Goal: Download file/media

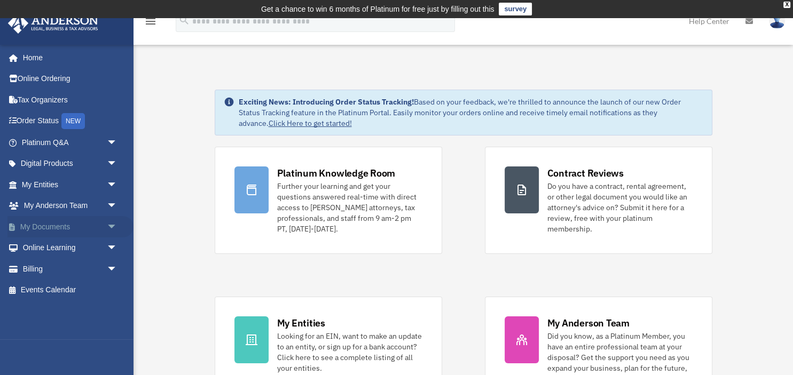
click at [115, 225] on span "arrow_drop_down" at bounding box center [117, 227] width 21 height 22
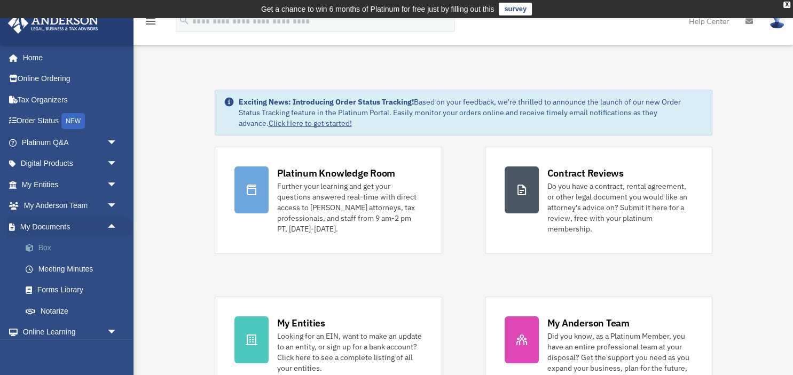
click at [73, 247] on link "Box" at bounding box center [74, 247] width 118 height 21
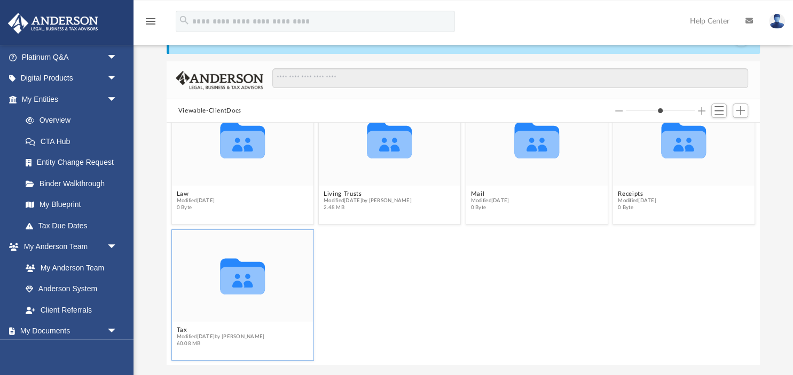
scroll to position [94, 0]
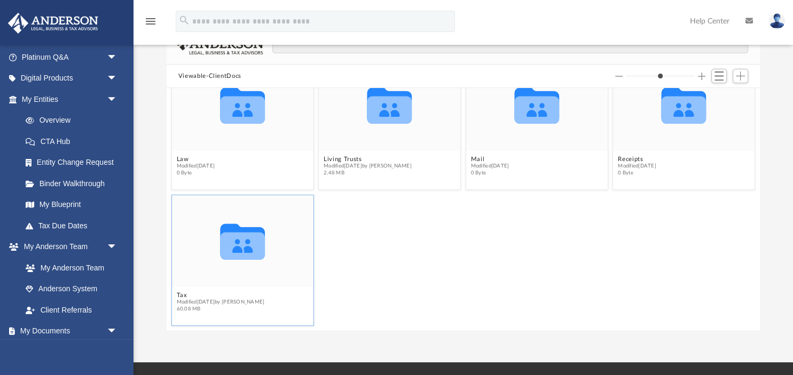
click at [244, 255] on icon "grid" at bounding box center [242, 247] width 45 height 28
click at [183, 296] on button "Tax" at bounding box center [220, 294] width 88 height 7
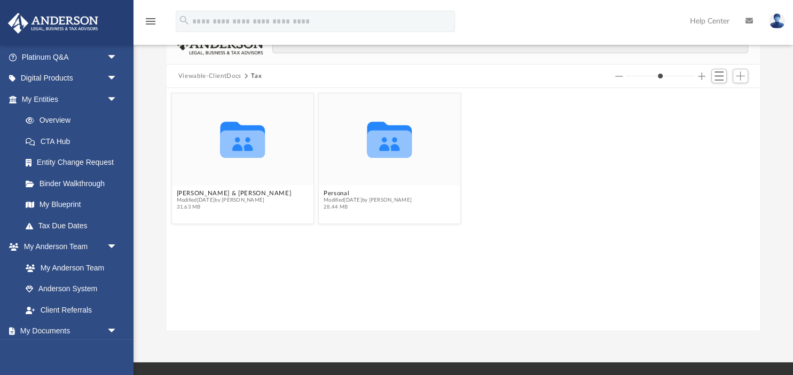
scroll to position [0, 0]
click at [255, 141] on icon "grid" at bounding box center [242, 145] width 45 height 28
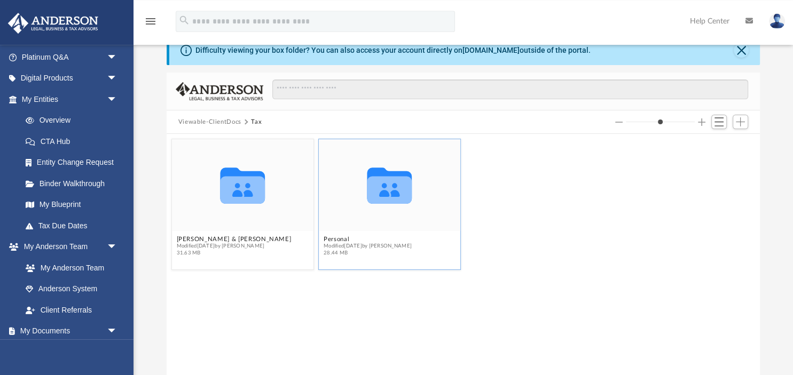
scroll to position [94, 0]
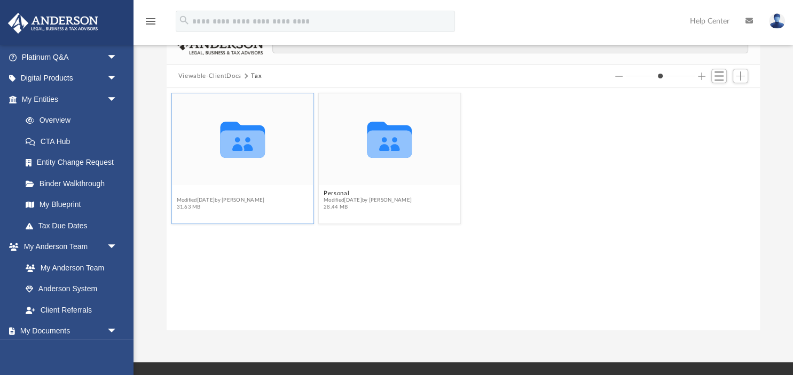
click at [224, 195] on button "[PERSON_NAME] & [PERSON_NAME]" at bounding box center [233, 192] width 115 height 7
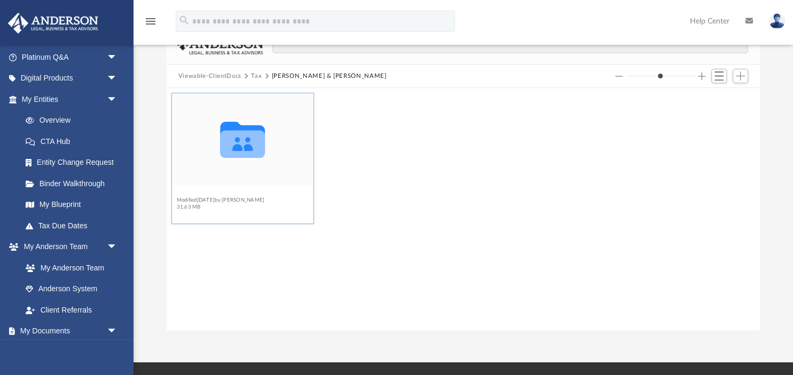
click at [185, 195] on button "2024" at bounding box center [220, 192] width 88 height 7
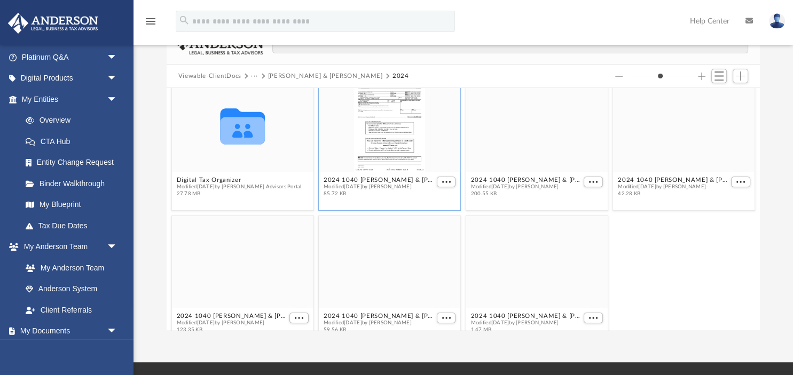
scroll to position [0, 0]
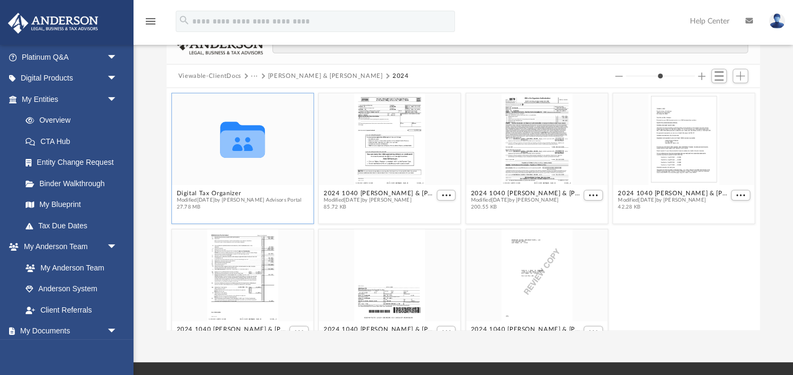
click at [266, 146] on icon "Collaborated Folder" at bounding box center [242, 139] width 85 height 55
click at [383, 144] on div "grid" at bounding box center [389, 139] width 141 height 92
click at [398, 193] on button "2024 1040 [PERSON_NAME] & [PERSON_NAME] - AZ Form 140V Payment Voucher.pdf" at bounding box center [378, 192] width 110 height 7
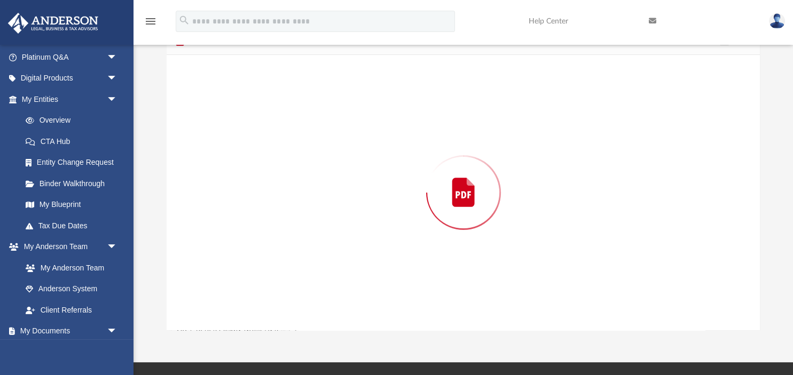
click at [398, 193] on div "Preview" at bounding box center [463, 192] width 593 height 275
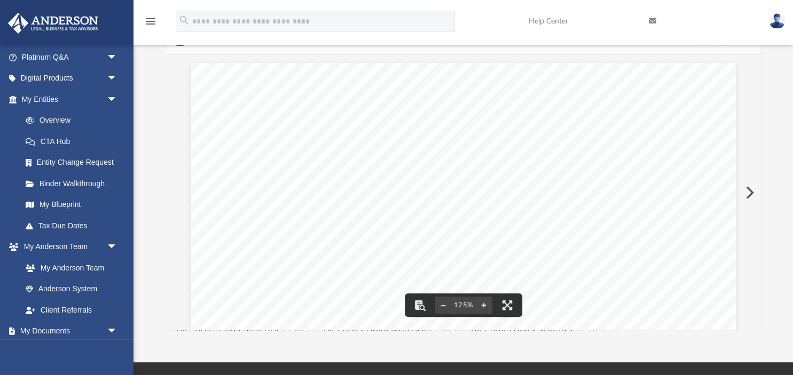
click at [749, 188] on button "Preview" at bounding box center [748, 193] width 23 height 30
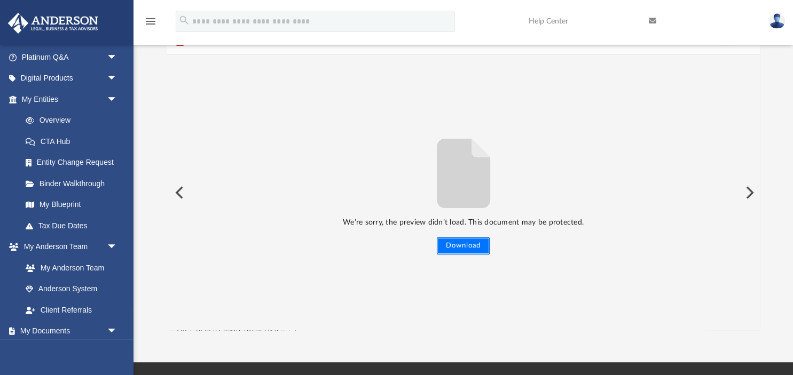
click at [475, 246] on button "Download" at bounding box center [463, 245] width 53 height 17
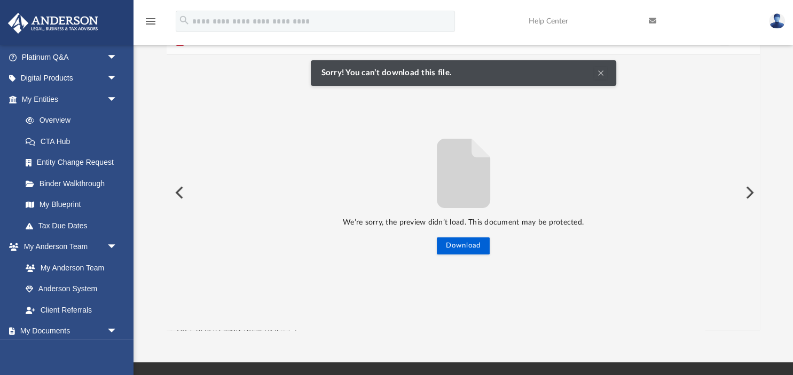
click at [174, 190] on button "Preview" at bounding box center [178, 193] width 23 height 30
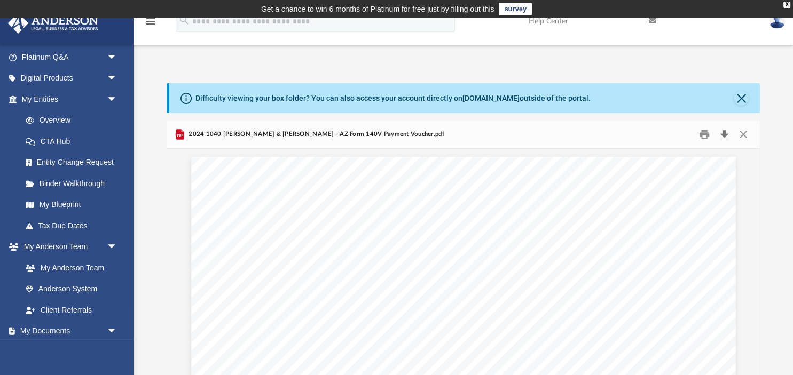
click at [723, 133] on button "Download" at bounding box center [723, 134] width 19 height 17
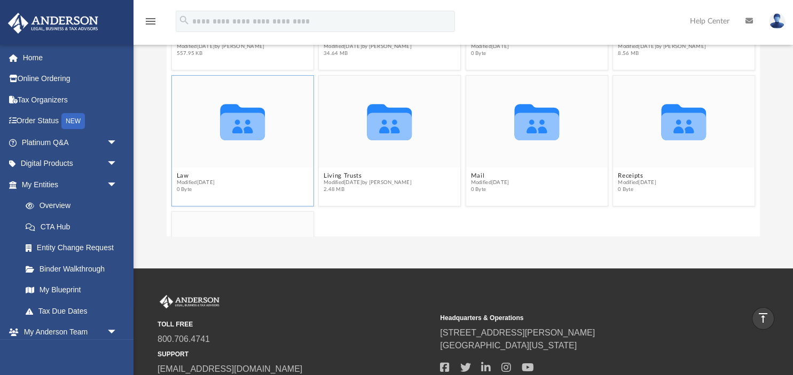
scroll to position [170, 0]
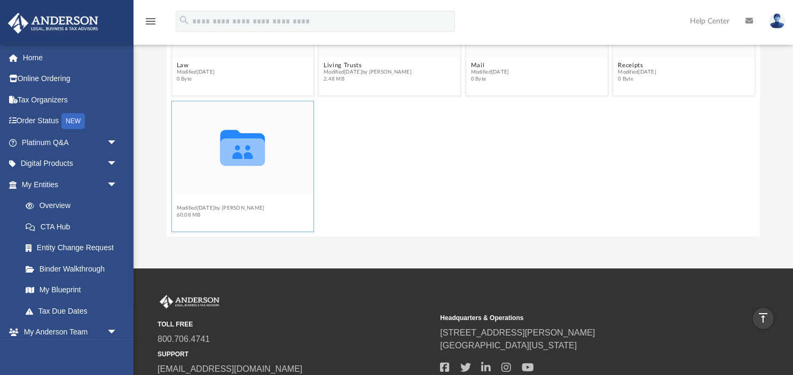
click at [179, 201] on button "Tax" at bounding box center [220, 200] width 88 height 7
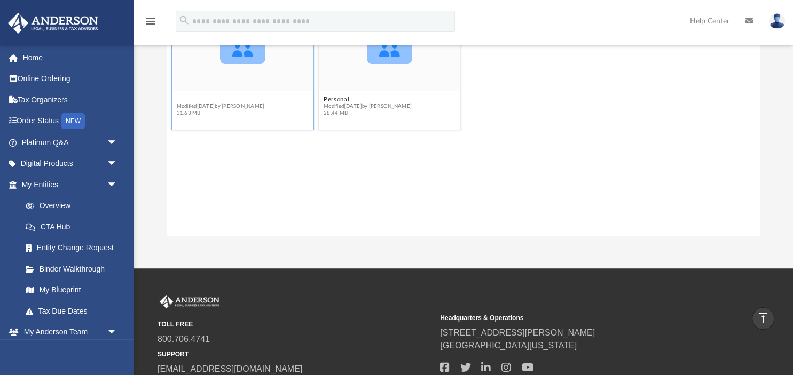
click at [210, 101] on button "[PERSON_NAME] & [PERSON_NAME]" at bounding box center [233, 99] width 115 height 7
click at [185, 99] on button "2024" at bounding box center [220, 99] width 88 height 7
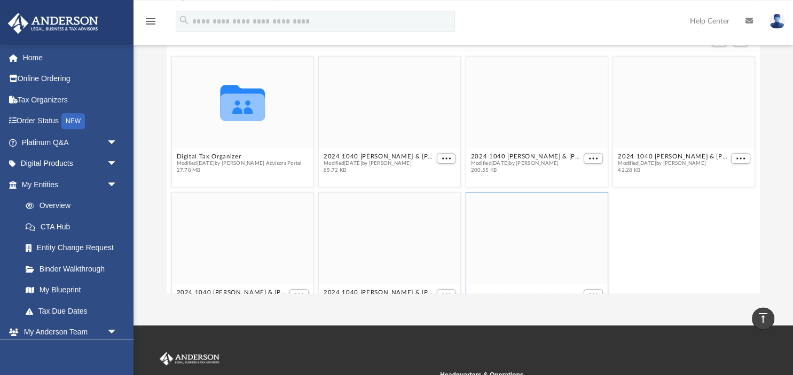
scroll to position [94, 0]
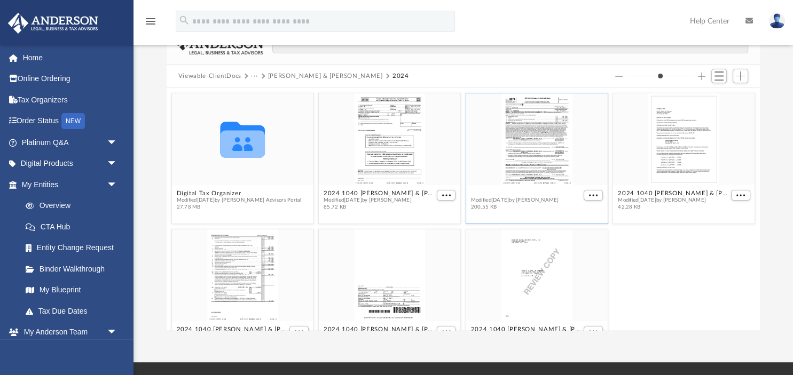
click at [551, 194] on button "2024 1040 [PERSON_NAME] & [PERSON_NAME] authorization - please sign.pdf" at bounding box center [525, 192] width 110 height 7
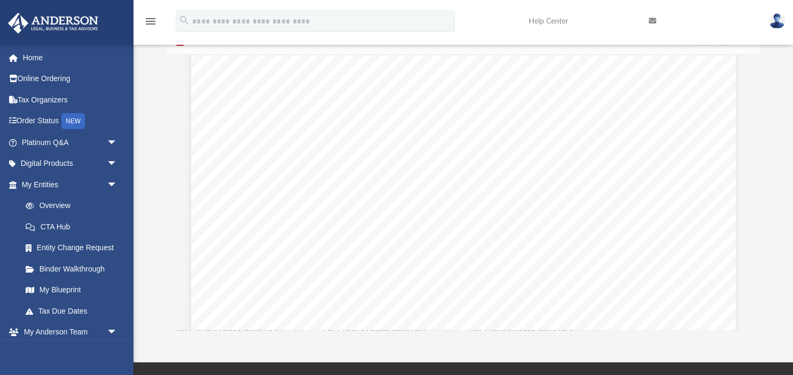
scroll to position [4768, 0]
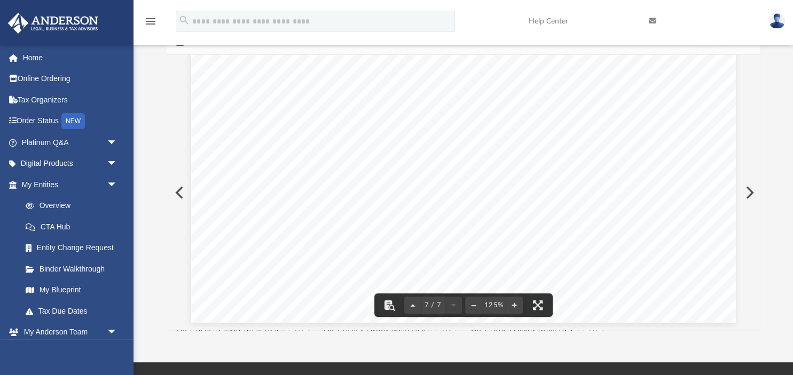
click at [747, 192] on button "Preview" at bounding box center [748, 193] width 23 height 30
click at [748, 190] on button "Preview" at bounding box center [748, 193] width 23 height 30
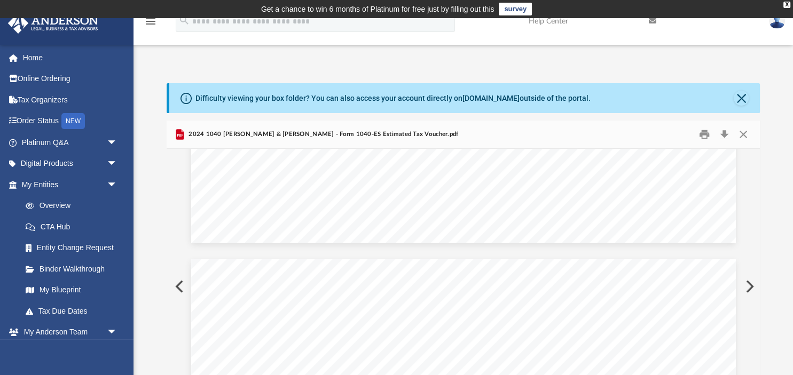
scroll to position [2733, 0]
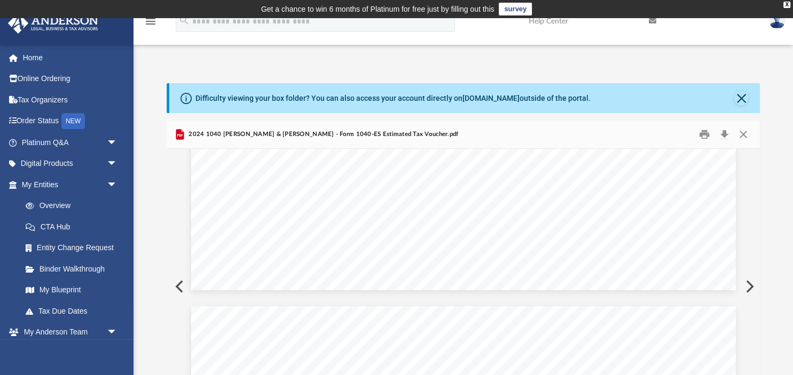
click at [749, 286] on button "Preview" at bounding box center [748, 287] width 23 height 30
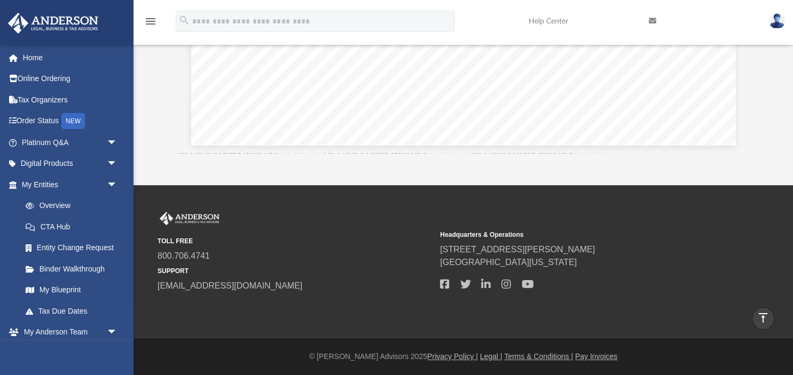
scroll to position [0, 0]
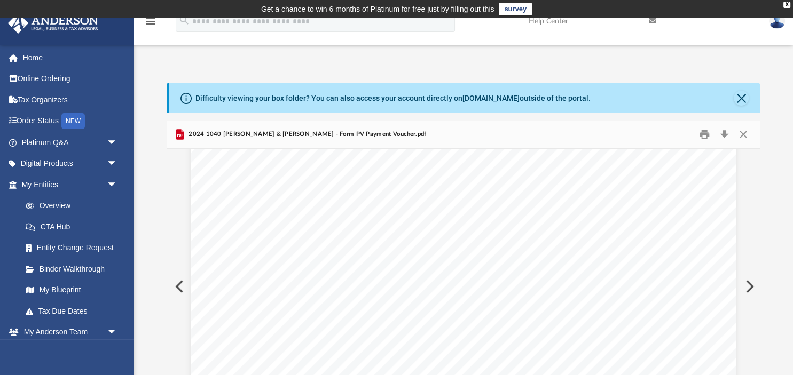
click at [749, 284] on button "Preview" at bounding box center [748, 287] width 23 height 30
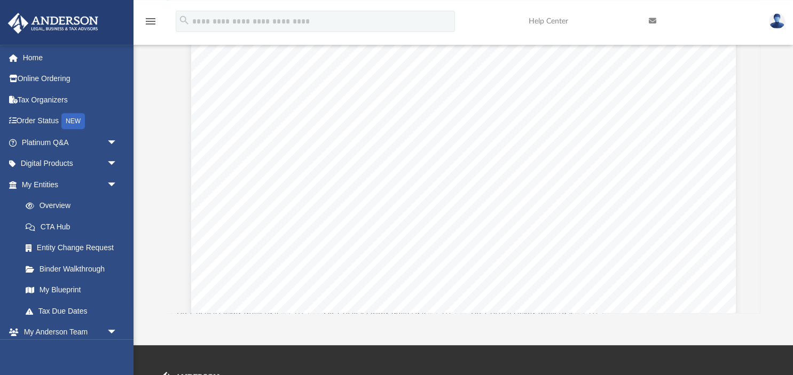
scroll to position [6763, 0]
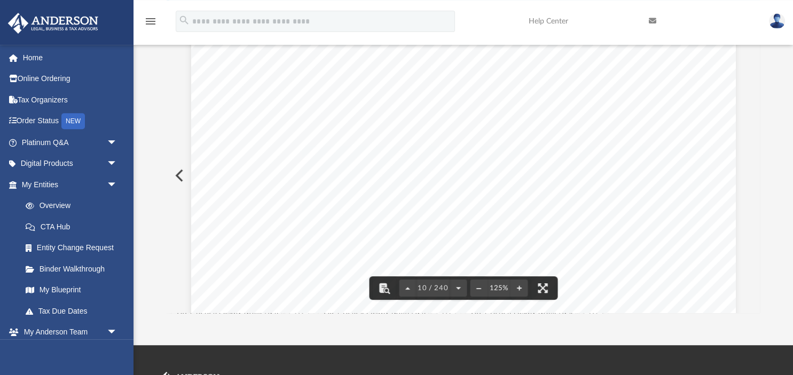
click at [181, 173] on button "Preview" at bounding box center [178, 176] width 23 height 30
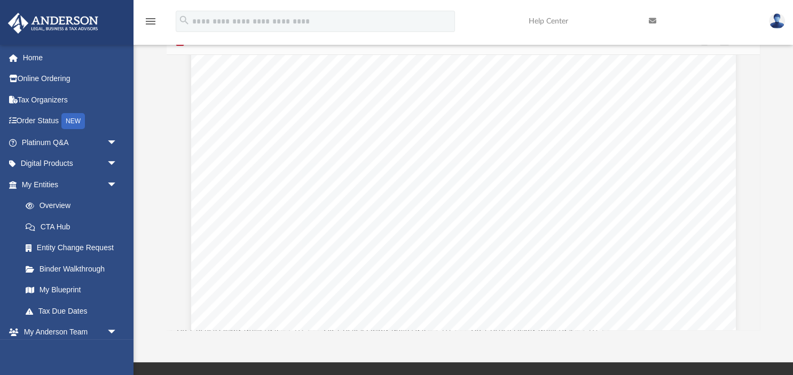
scroll to position [0, 0]
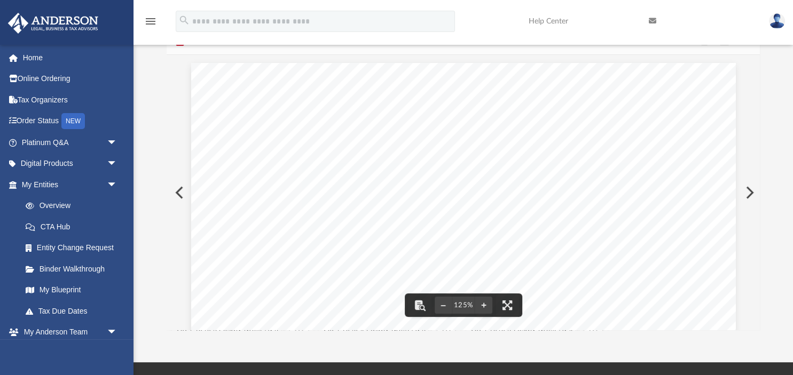
click at [179, 192] on button "Preview" at bounding box center [178, 193] width 23 height 30
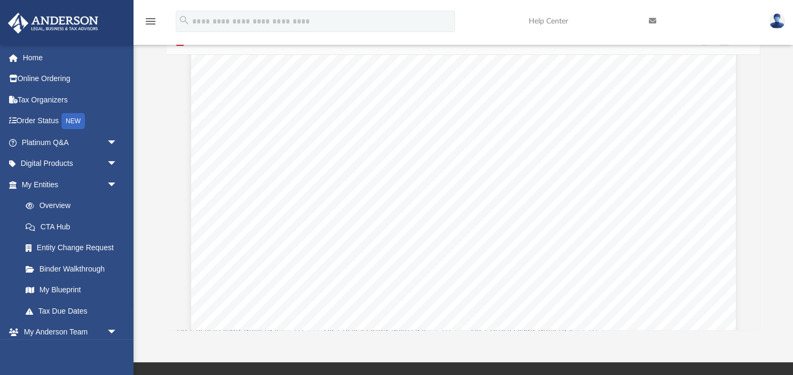
scroll to position [3596, 0]
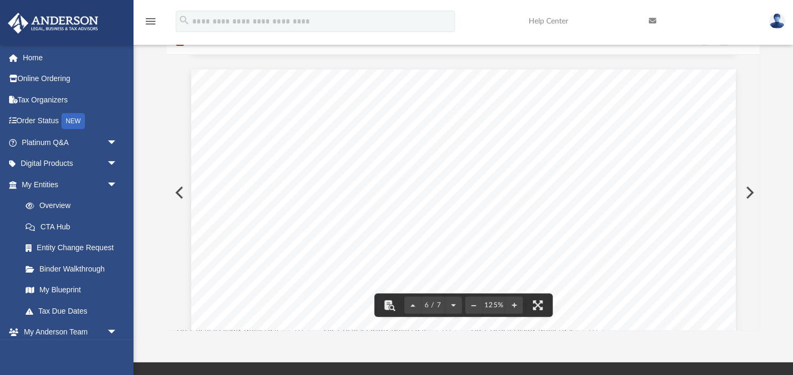
click at [181, 192] on button "Preview" at bounding box center [178, 193] width 23 height 30
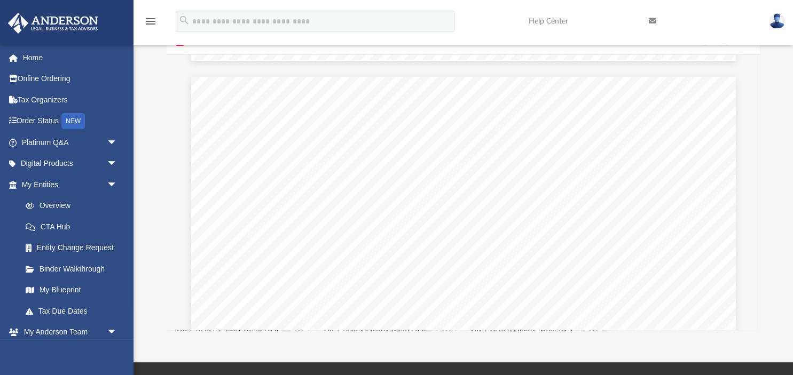
scroll to position [690, 0]
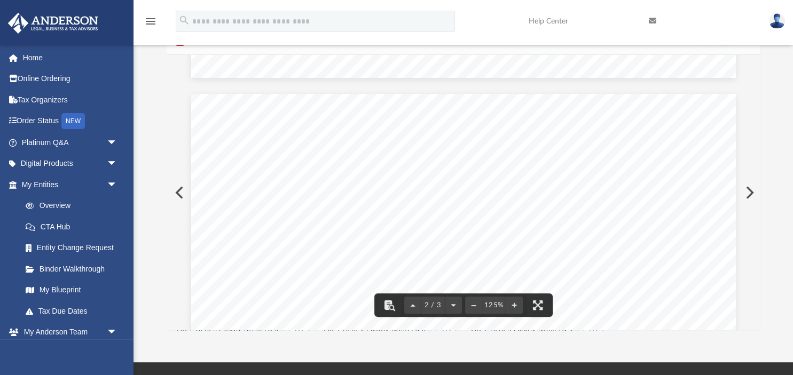
click at [174, 189] on button "Preview" at bounding box center [178, 193] width 23 height 30
click at [751, 192] on button "Preview" at bounding box center [748, 193] width 23 height 30
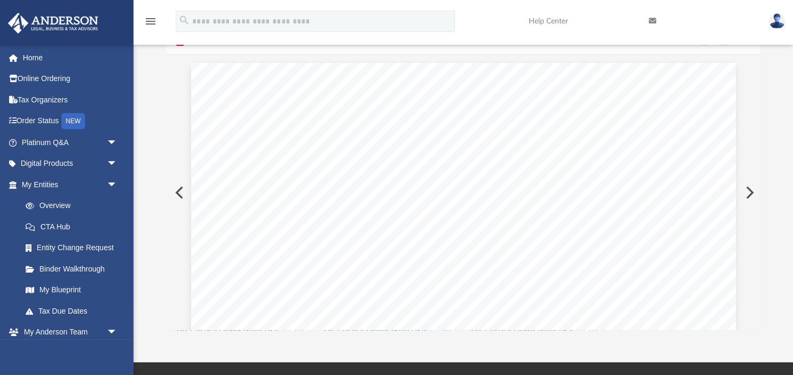
scroll to position [721, 0]
click at [748, 187] on button "Preview" at bounding box center [748, 193] width 23 height 30
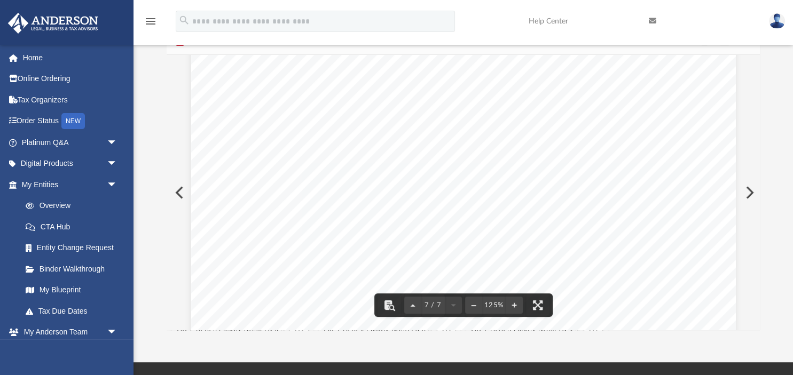
click at [751, 189] on button "Preview" at bounding box center [748, 193] width 23 height 30
click at [750, 191] on button "Preview" at bounding box center [748, 193] width 23 height 30
click at [178, 191] on button "Preview" at bounding box center [178, 193] width 23 height 30
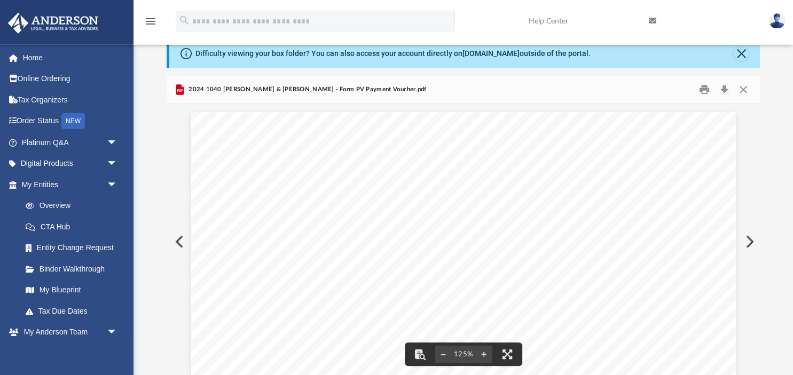
scroll to position [0, 0]
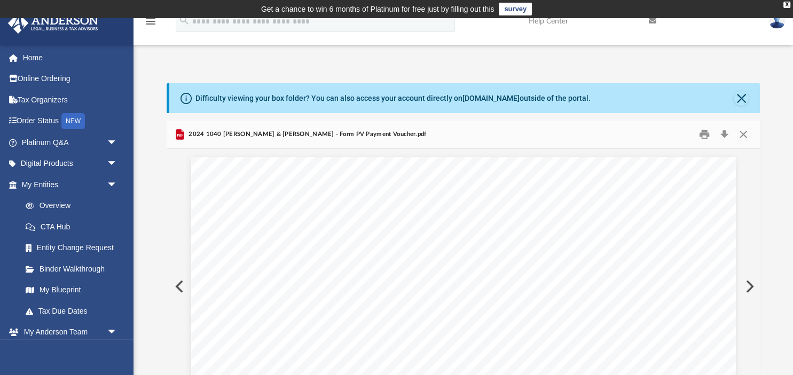
click at [180, 283] on button "Preview" at bounding box center [178, 287] width 23 height 30
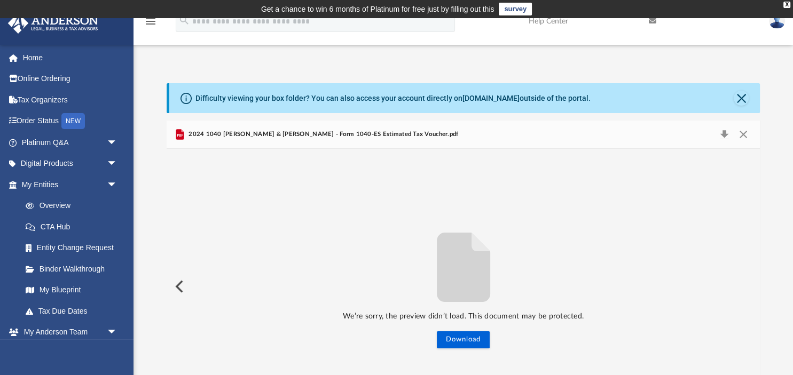
click at [180, 283] on button "Preview" at bounding box center [178, 287] width 23 height 30
click at [180, 283] on div "We’re sorry, the preview didn’t load. This document may be protected. Download" at bounding box center [463, 287] width 593 height 124
click at [751, 285] on button "Preview" at bounding box center [748, 287] width 23 height 30
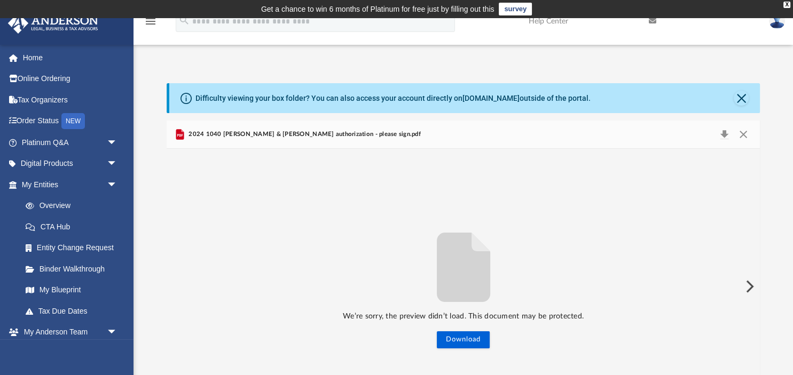
click at [751, 285] on button "Preview" at bounding box center [748, 287] width 23 height 30
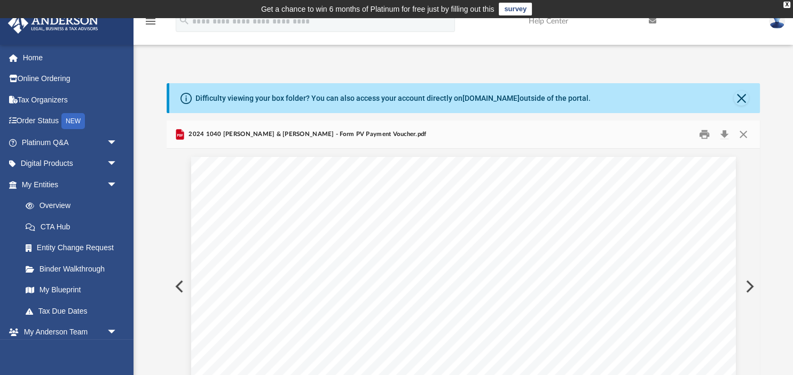
click at [748, 283] on button "Preview" at bounding box center [748, 287] width 23 height 30
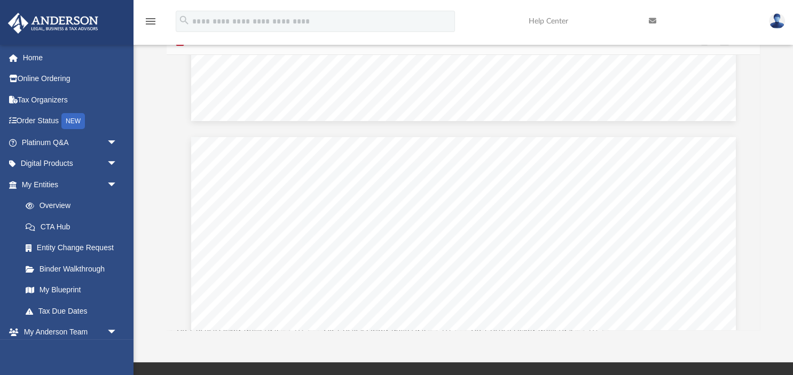
scroll to position [1366, 0]
